Goal: Find specific page/section: Find specific page/section

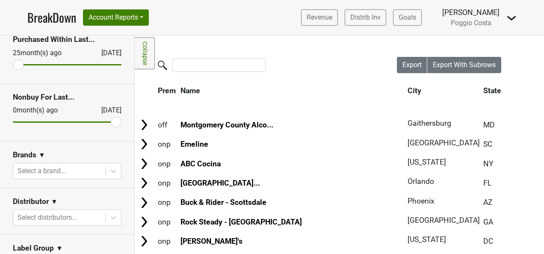
scroll to position [128, 0]
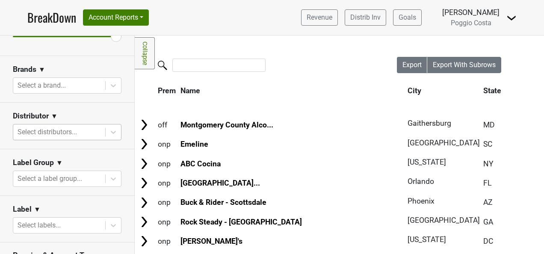
click at [85, 129] on div at bounding box center [59, 132] width 83 height 12
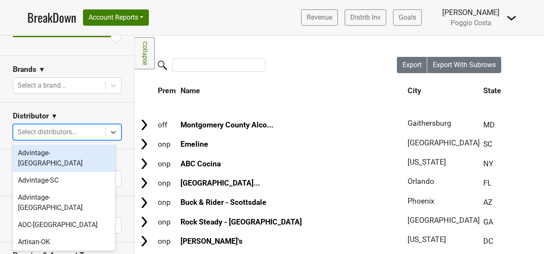
click at [79, 151] on div "Advintage-[GEOGRAPHIC_DATA]" at bounding box center [64, 158] width 102 height 27
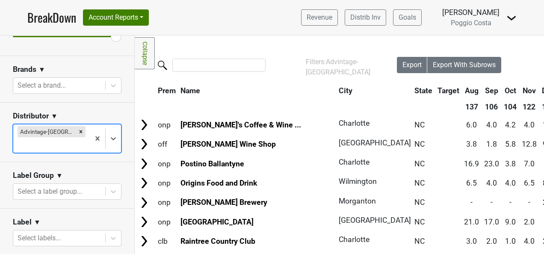
click at [79, 139] on div at bounding box center [52, 145] width 68 height 12
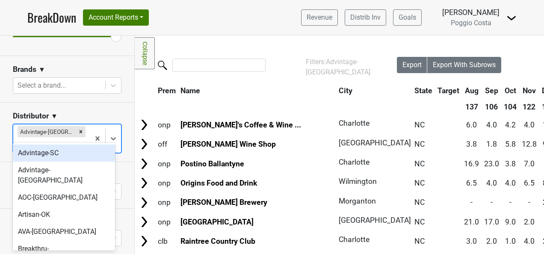
click at [78, 160] on div "Advintage-SC" at bounding box center [64, 153] width 102 height 17
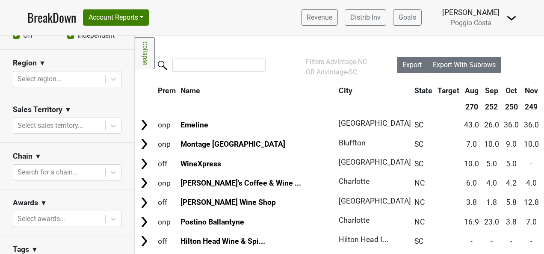
scroll to position [342, 0]
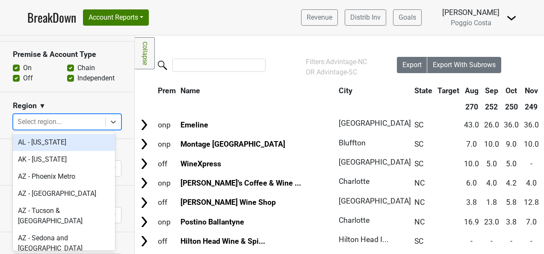
click at [70, 121] on div at bounding box center [59, 122] width 83 height 12
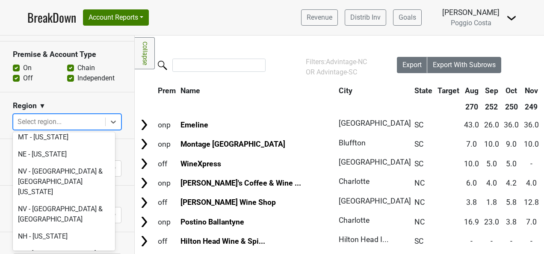
scroll to position [1796, 0]
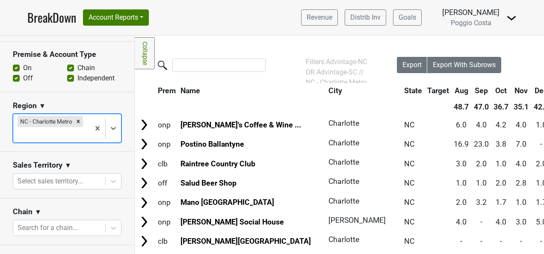
click at [67, 134] on div at bounding box center [52, 135] width 68 height 12
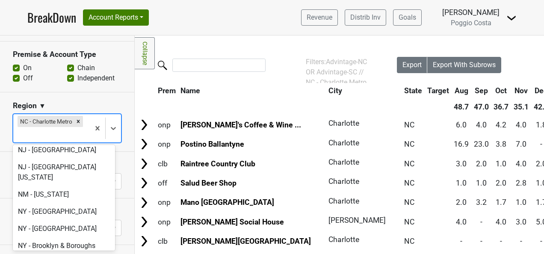
scroll to position [2053, 0]
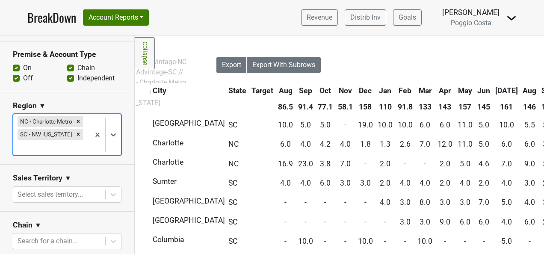
scroll to position [0, 0]
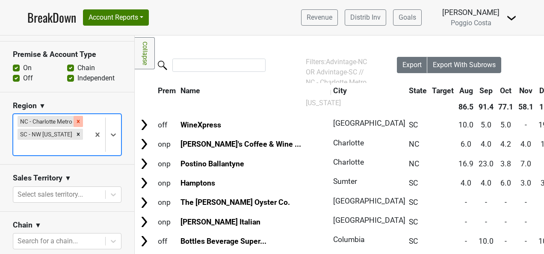
click at [74, 123] on div "Remove NC - Charlotte Metro" at bounding box center [78, 121] width 9 height 11
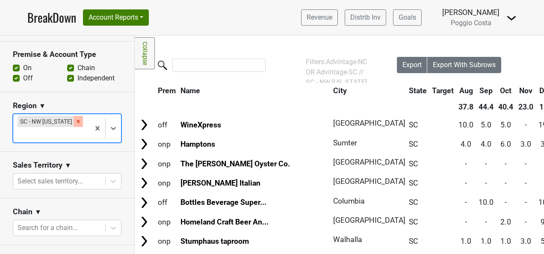
click at [75, 119] on icon "Remove SC - NW South Carolina" at bounding box center [78, 121] width 6 height 6
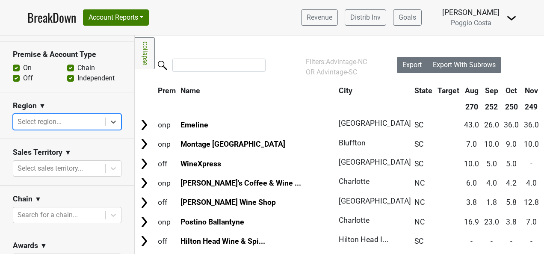
scroll to position [171, 0]
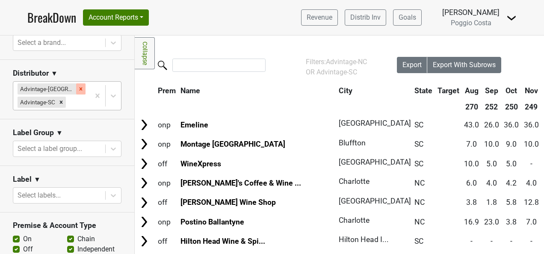
click at [76, 89] on div "Remove Advintage-NC" at bounding box center [80, 88] width 9 height 11
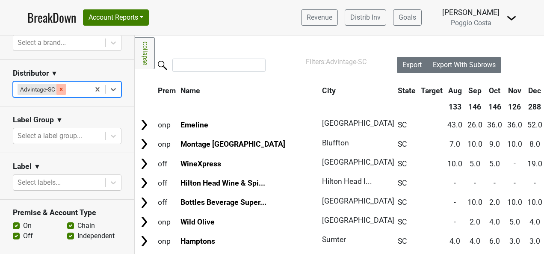
click at [60, 89] on icon "Remove Advintage-SC" at bounding box center [61, 89] width 6 height 6
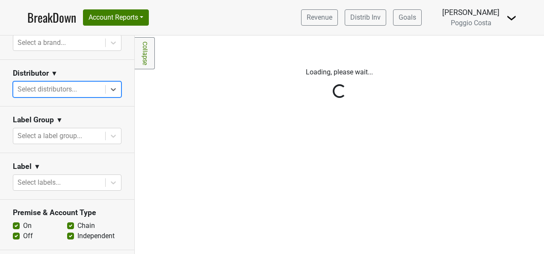
click at [62, 88] on div "Reset filters Purchased Within Last... [DATE] [DATE] Nonbuy For Last... [DATE] …" at bounding box center [67, 144] width 135 height 219
click at [80, 88] on div "Reset filters Purchased Within Last... [DATE] [DATE] Nonbuy For Last... [DATE] …" at bounding box center [67, 144] width 135 height 219
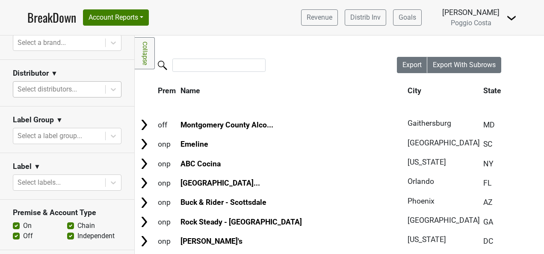
click at [89, 91] on div at bounding box center [59, 89] width 83 height 12
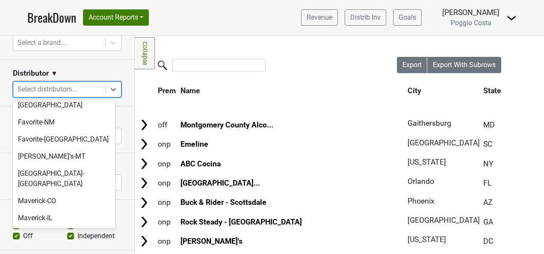
scroll to position [257, 0]
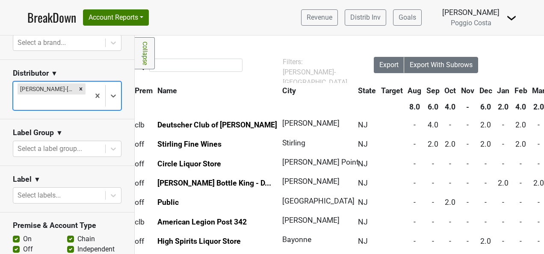
scroll to position [0, 0]
